Goal: Navigation & Orientation: Find specific page/section

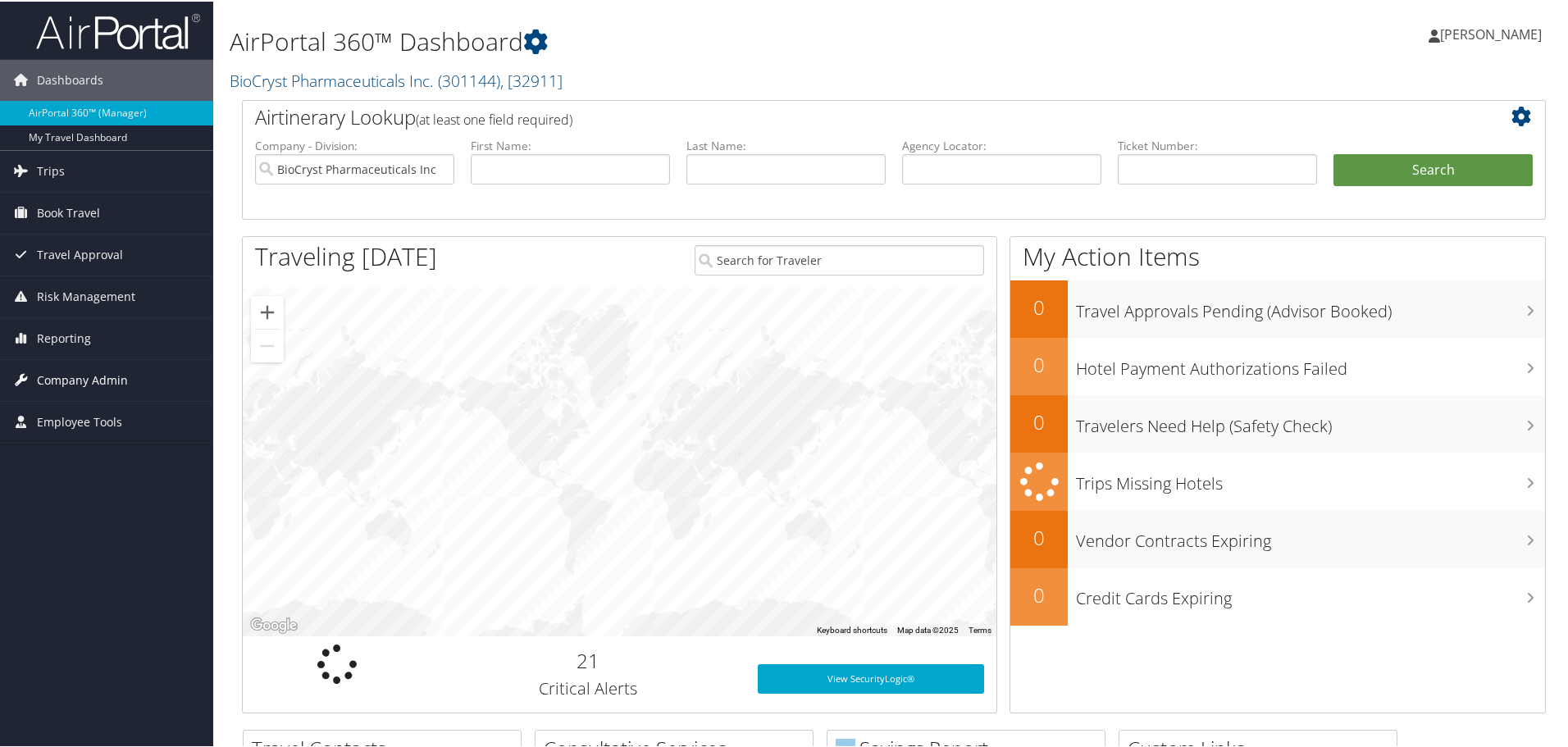
click at [141, 377] on link "Company Admin" at bounding box center [106, 378] width 213 height 41
